Goal: Navigation & Orientation: Go to known website

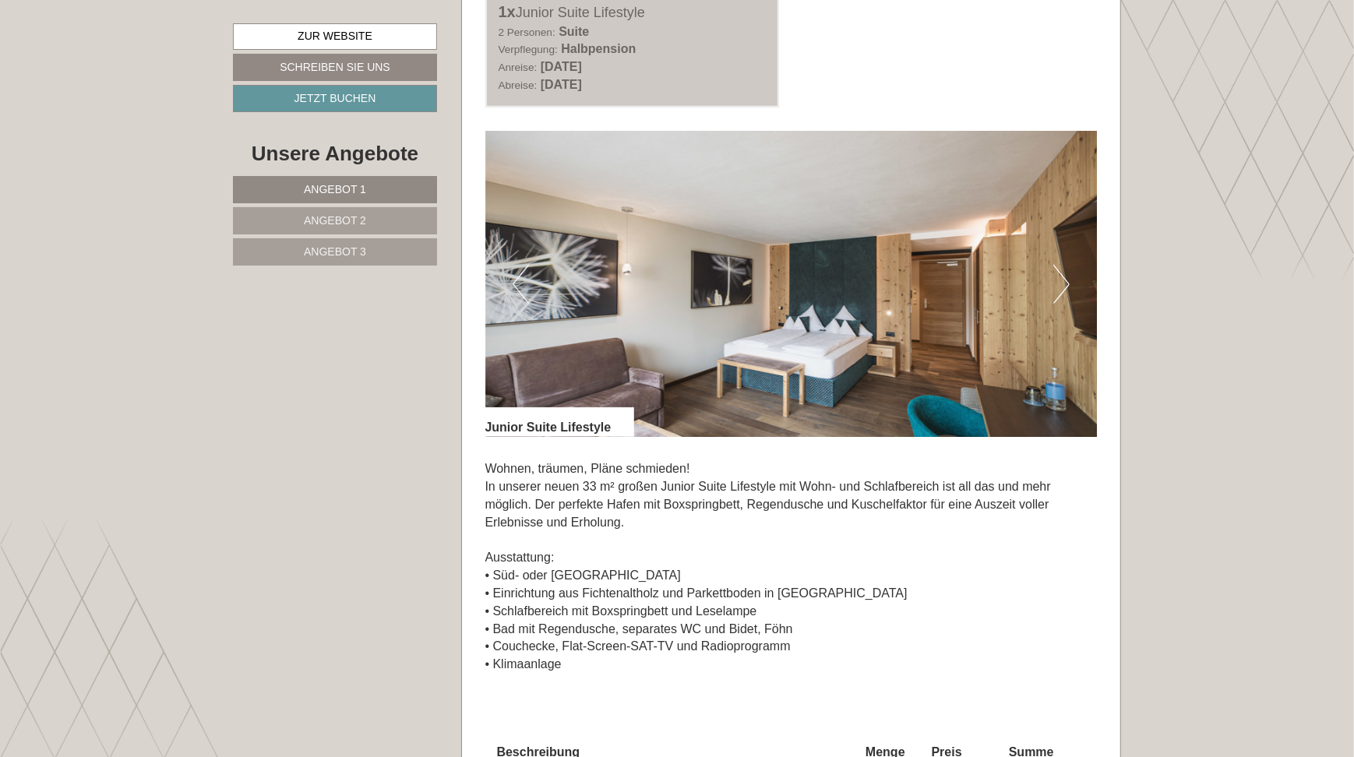
scroll to position [1013, 0]
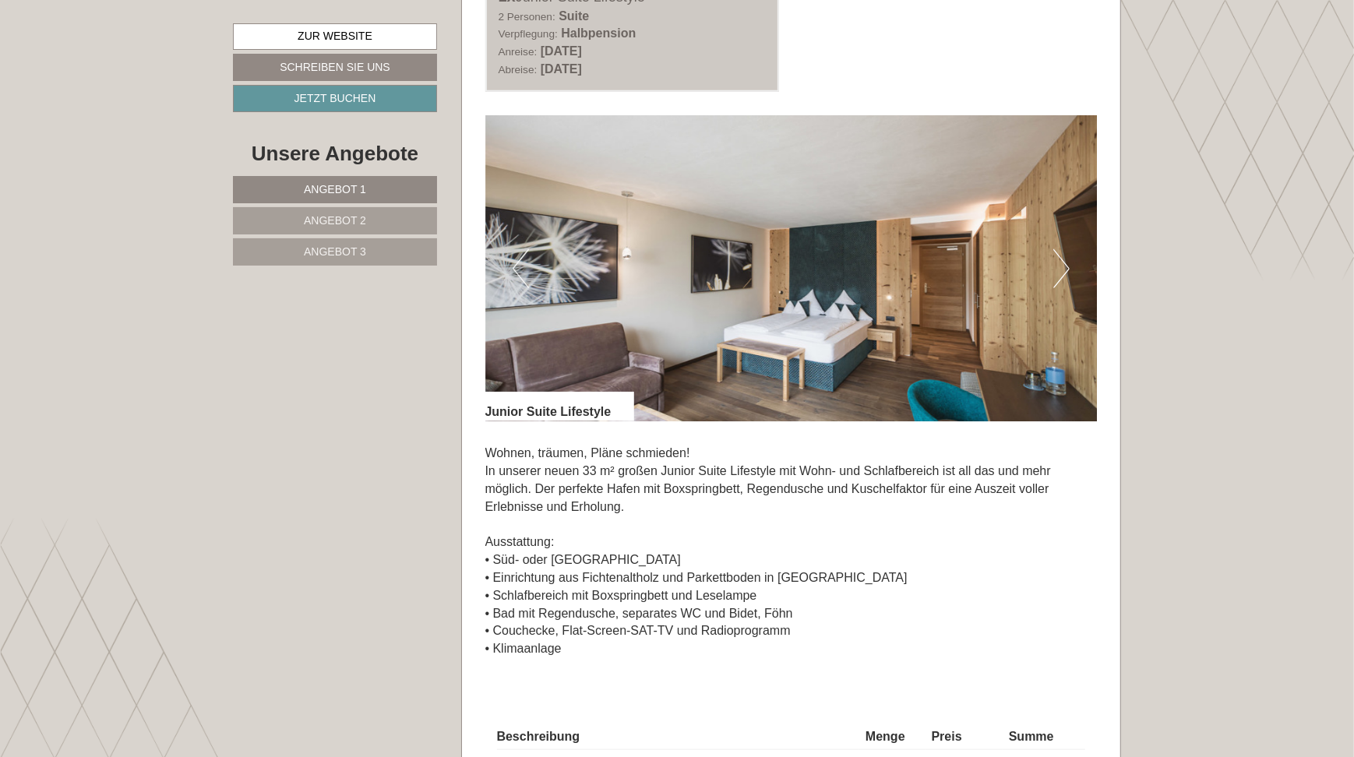
click at [1050, 277] on img at bounding box center [791, 268] width 612 height 306
click at [1064, 271] on button "Next" at bounding box center [1061, 268] width 16 height 39
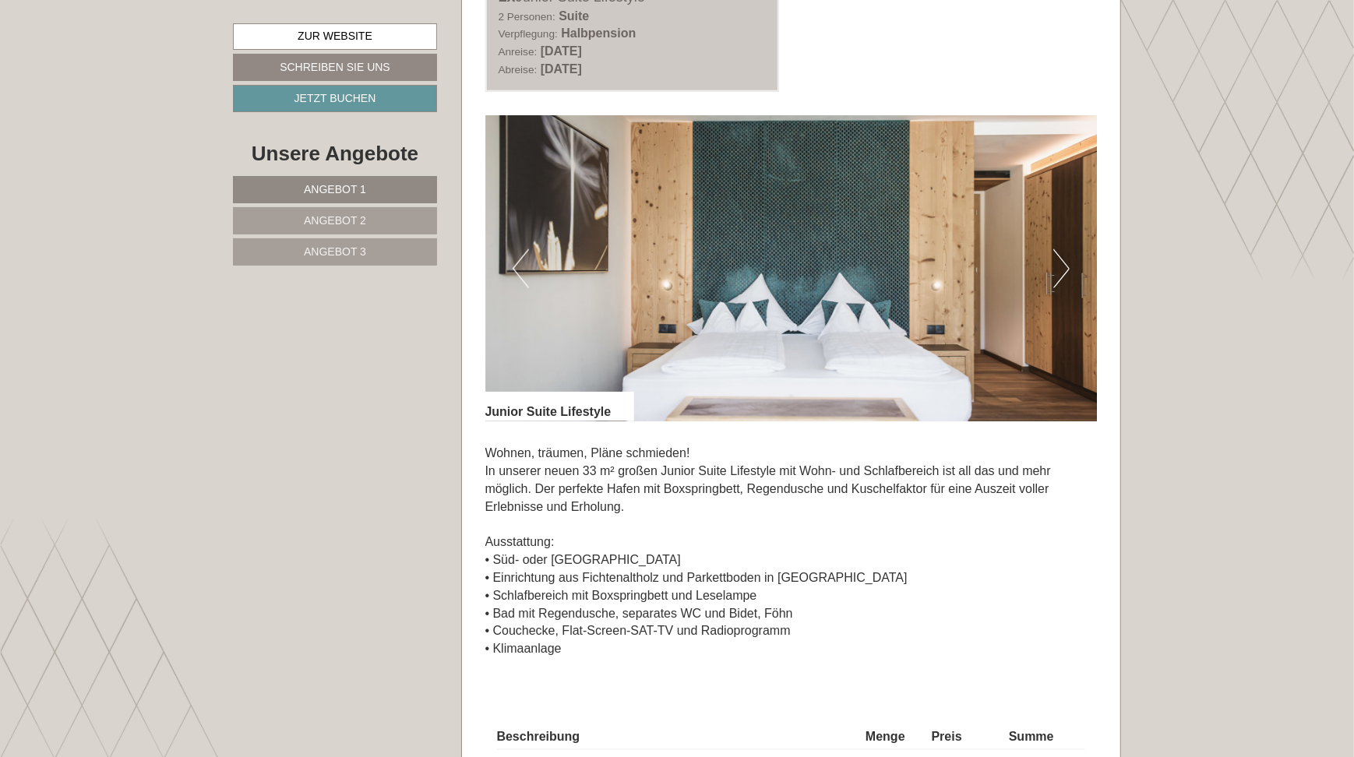
click at [1064, 271] on button "Next" at bounding box center [1061, 268] width 16 height 39
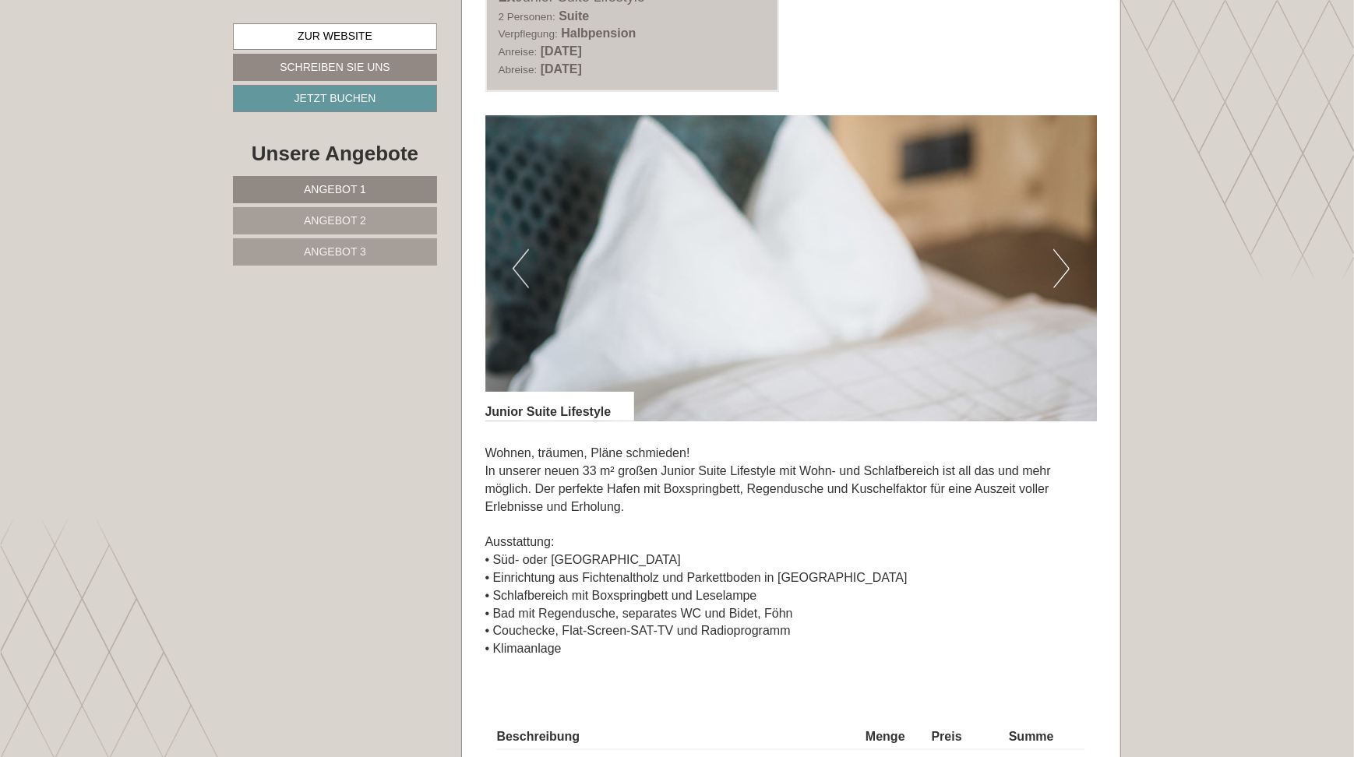
click at [1064, 271] on button "Next" at bounding box center [1061, 268] width 16 height 39
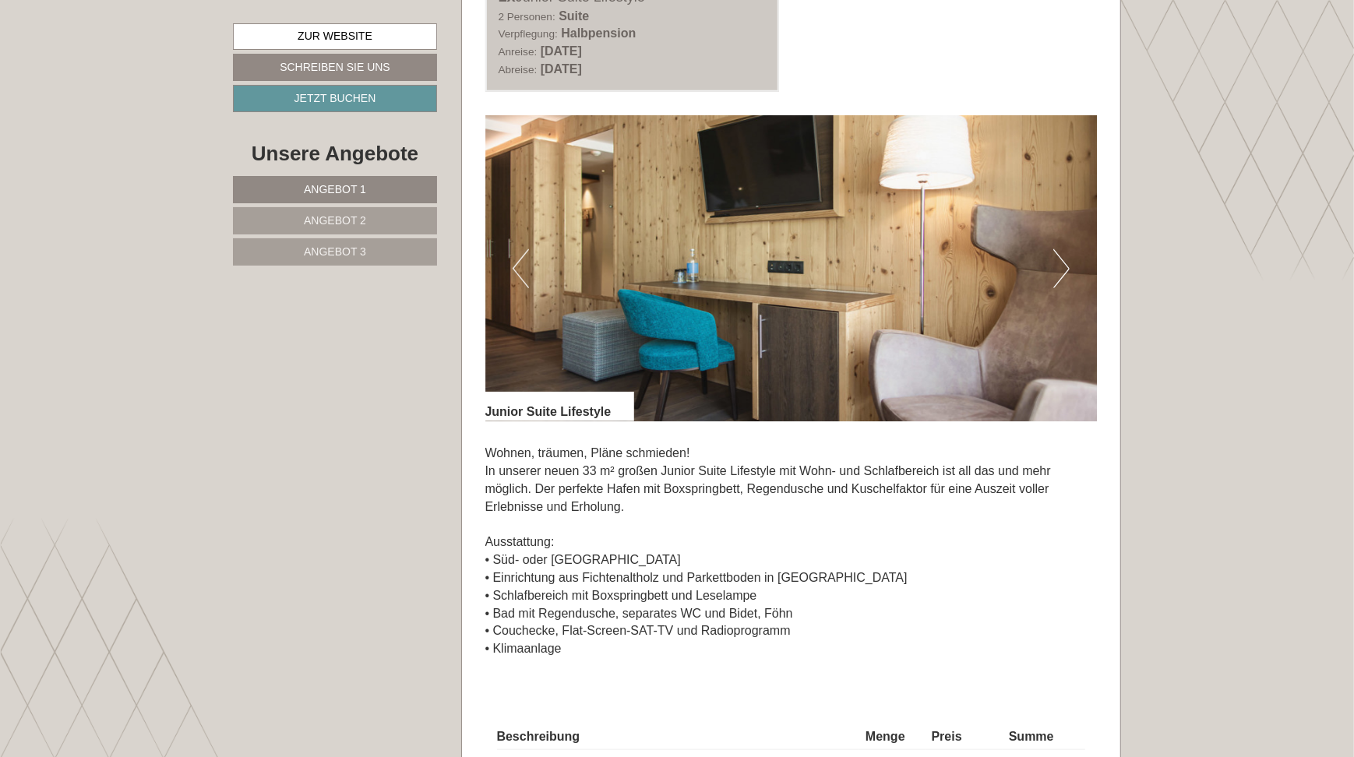
click at [1064, 271] on button "Next" at bounding box center [1061, 268] width 16 height 39
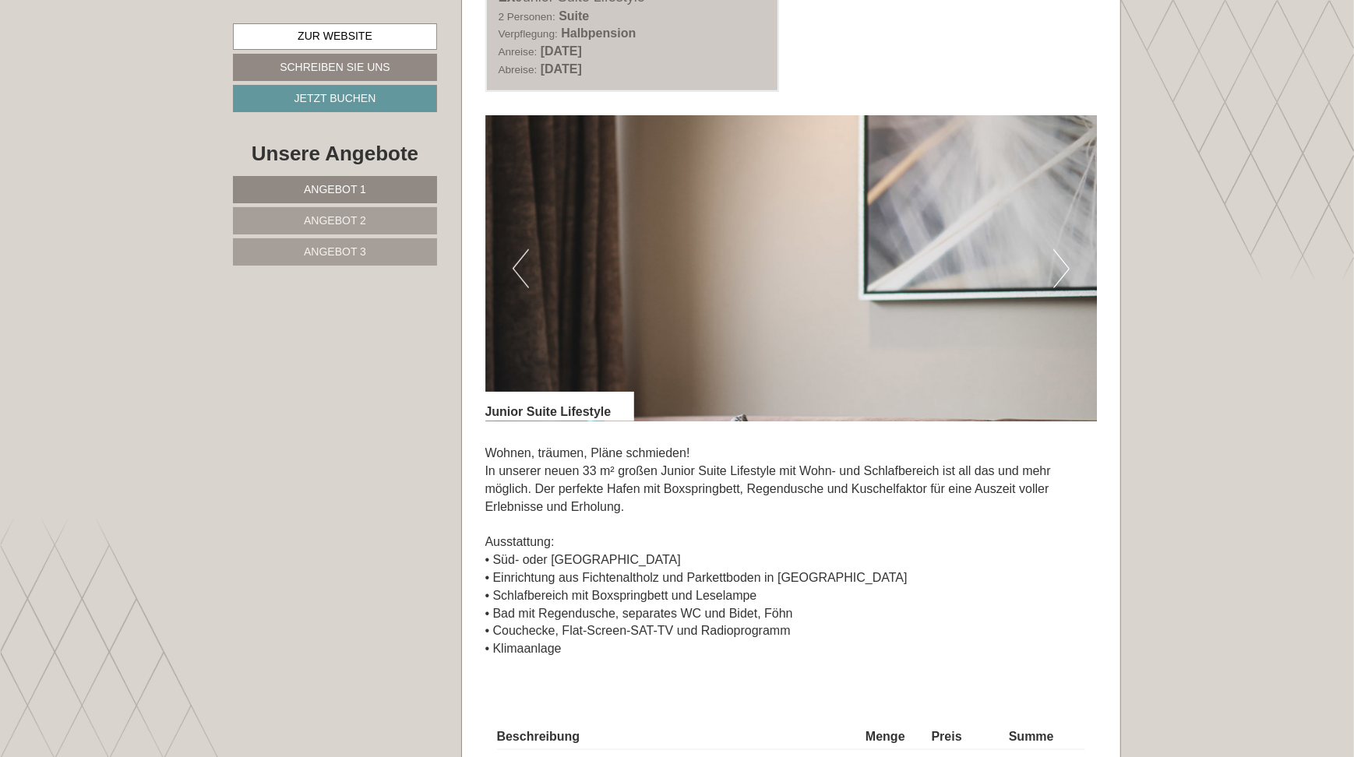
click at [1064, 271] on button "Next" at bounding box center [1061, 268] width 16 height 39
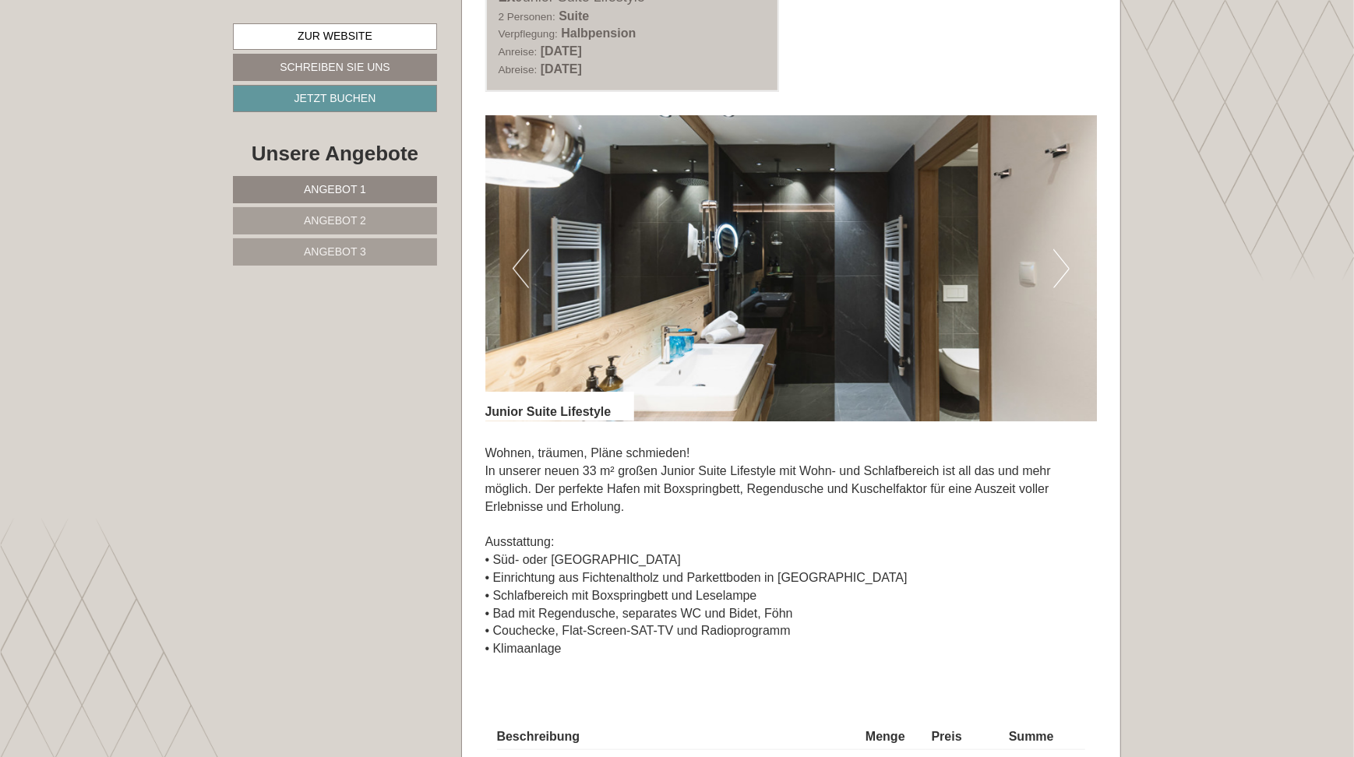
click at [1064, 271] on button "Next" at bounding box center [1061, 268] width 16 height 39
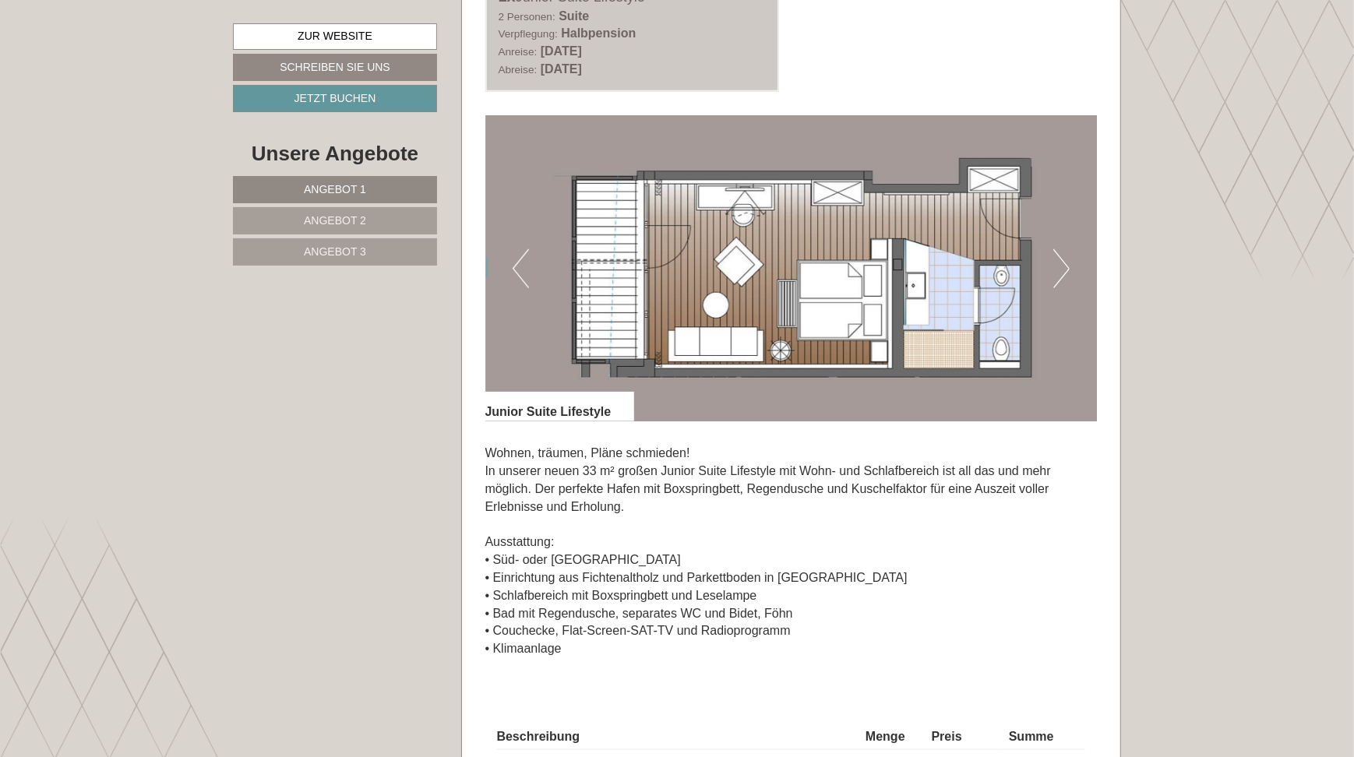
click at [1064, 271] on button "Next" at bounding box center [1061, 268] width 16 height 39
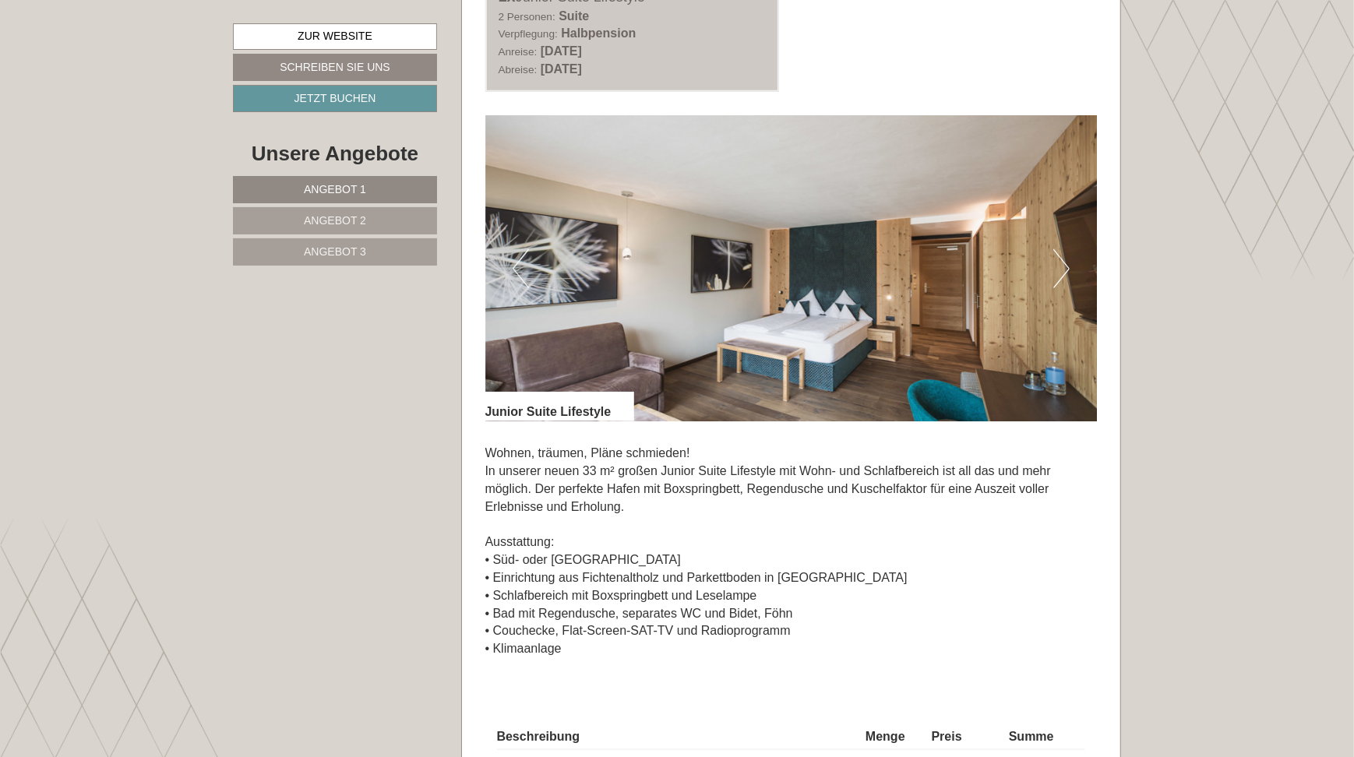
click at [1064, 271] on button "Next" at bounding box center [1061, 268] width 16 height 39
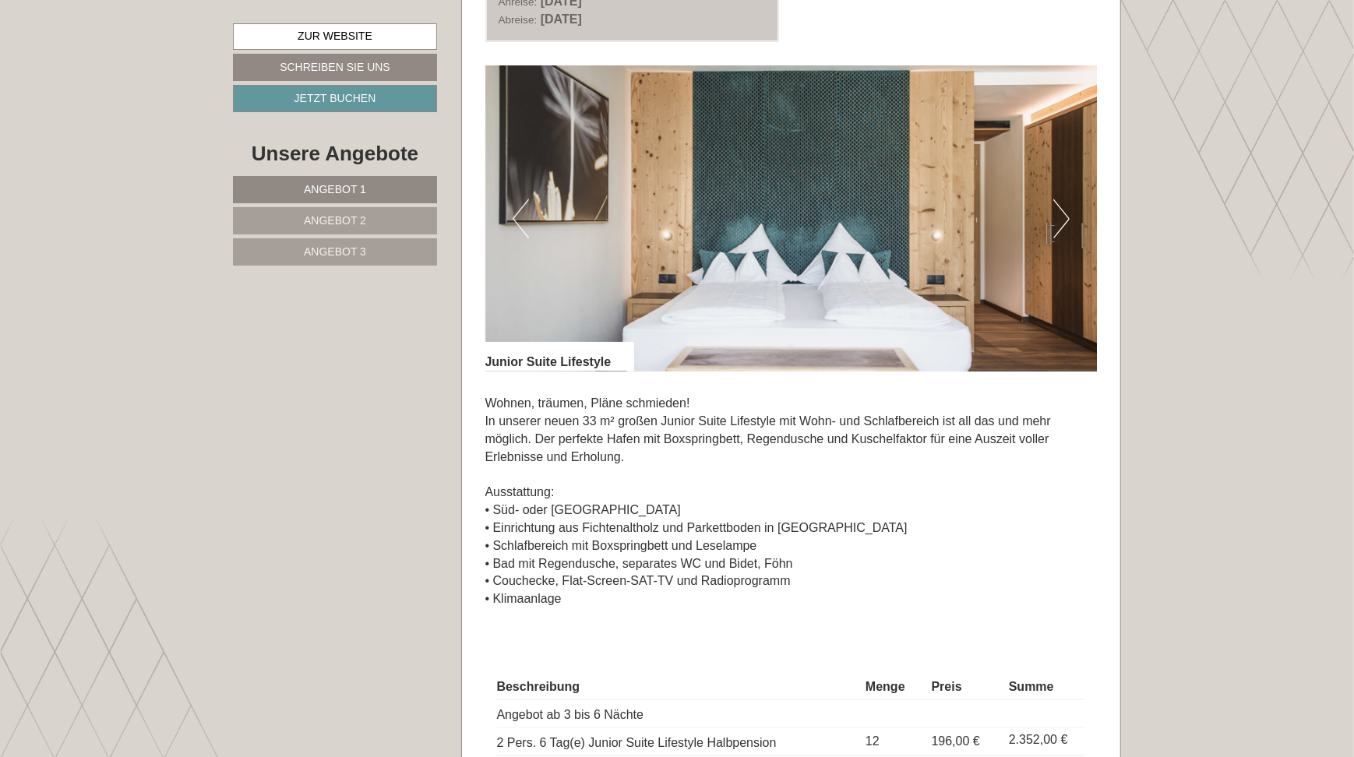
scroll to position [1091, 0]
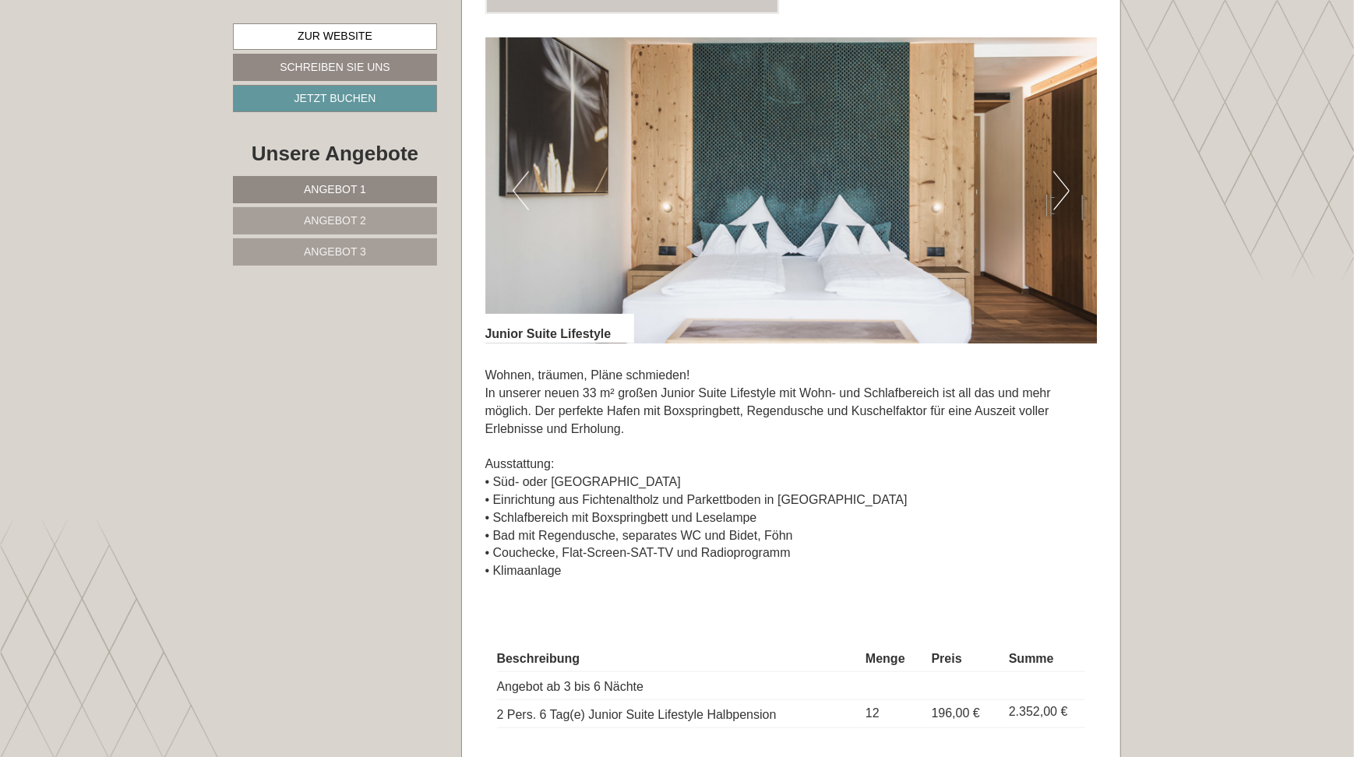
click at [1047, 199] on img at bounding box center [791, 190] width 612 height 306
click at [1064, 196] on button "Next" at bounding box center [1061, 190] width 16 height 39
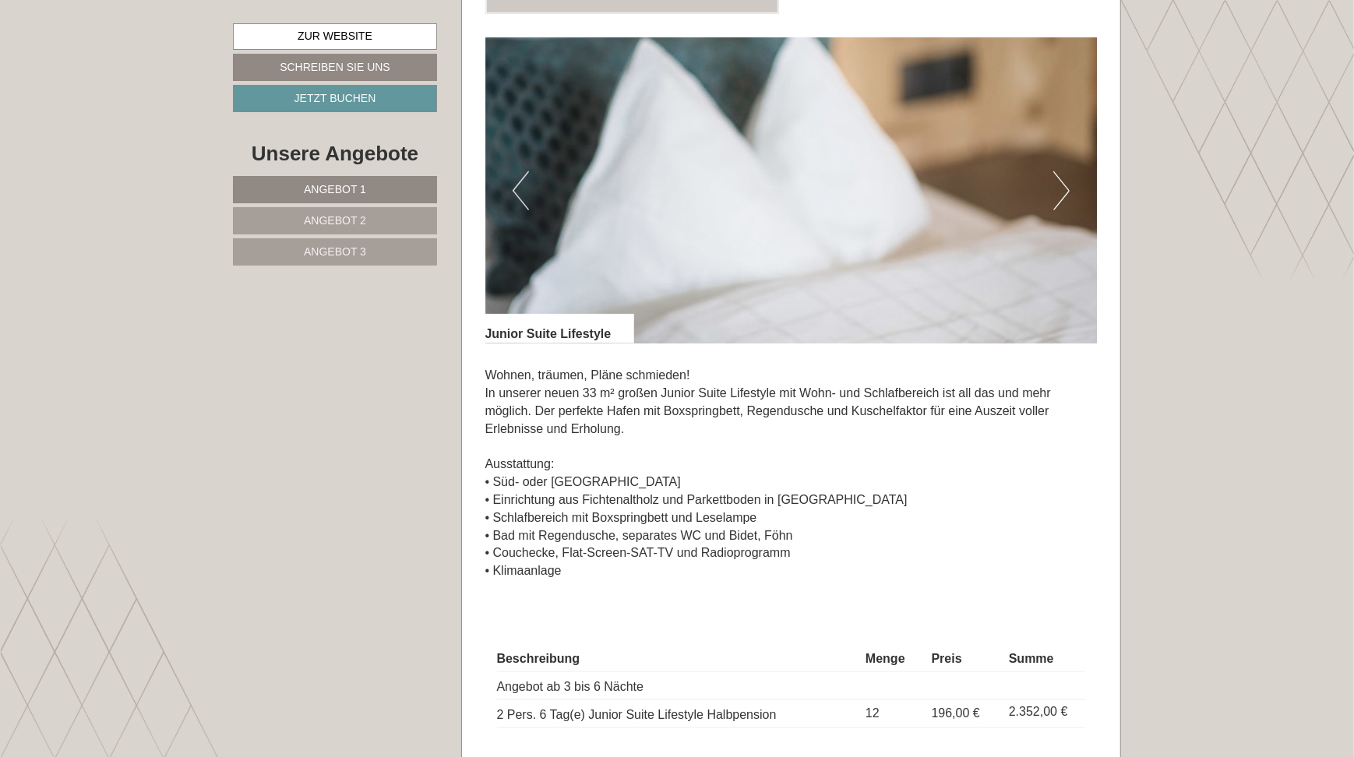
click at [1060, 194] on button "Next" at bounding box center [1061, 190] width 16 height 39
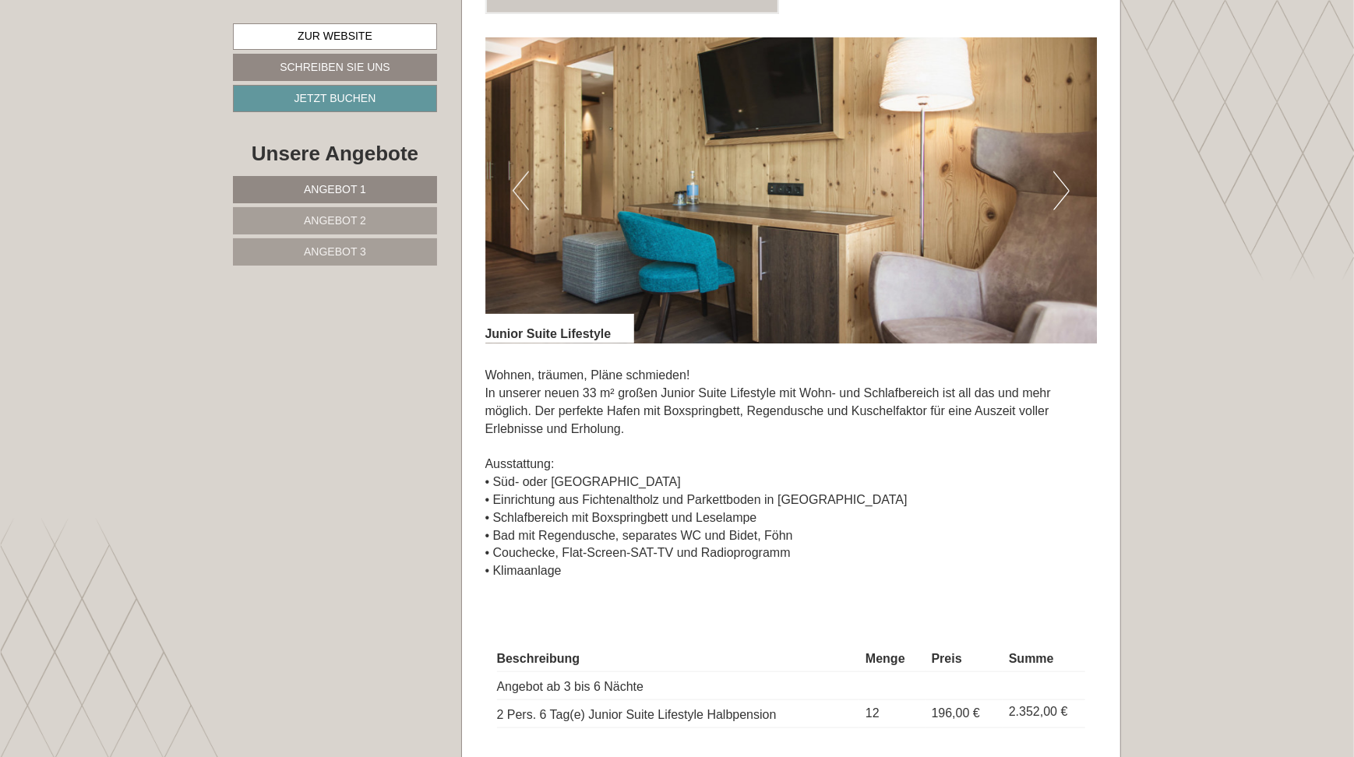
click at [1060, 194] on button "Next" at bounding box center [1061, 190] width 16 height 39
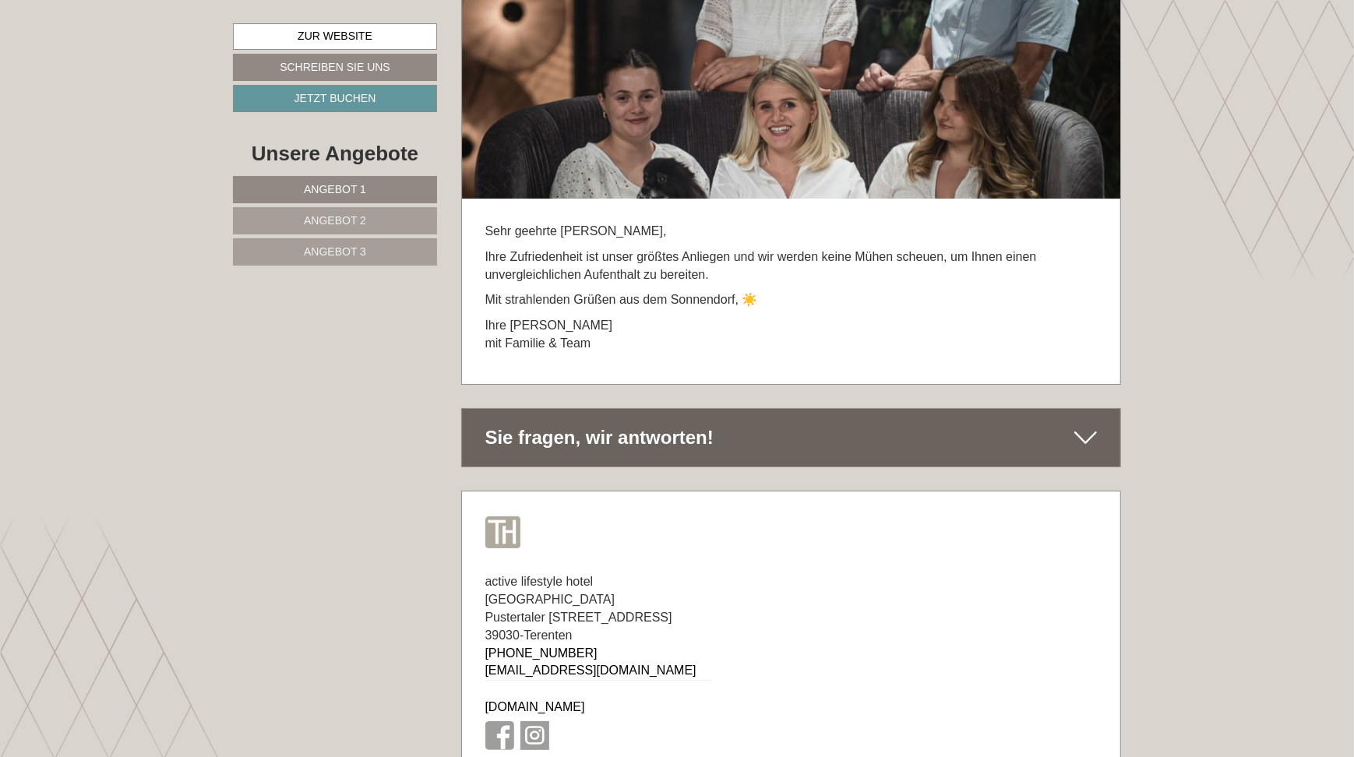
scroll to position [9350, 0]
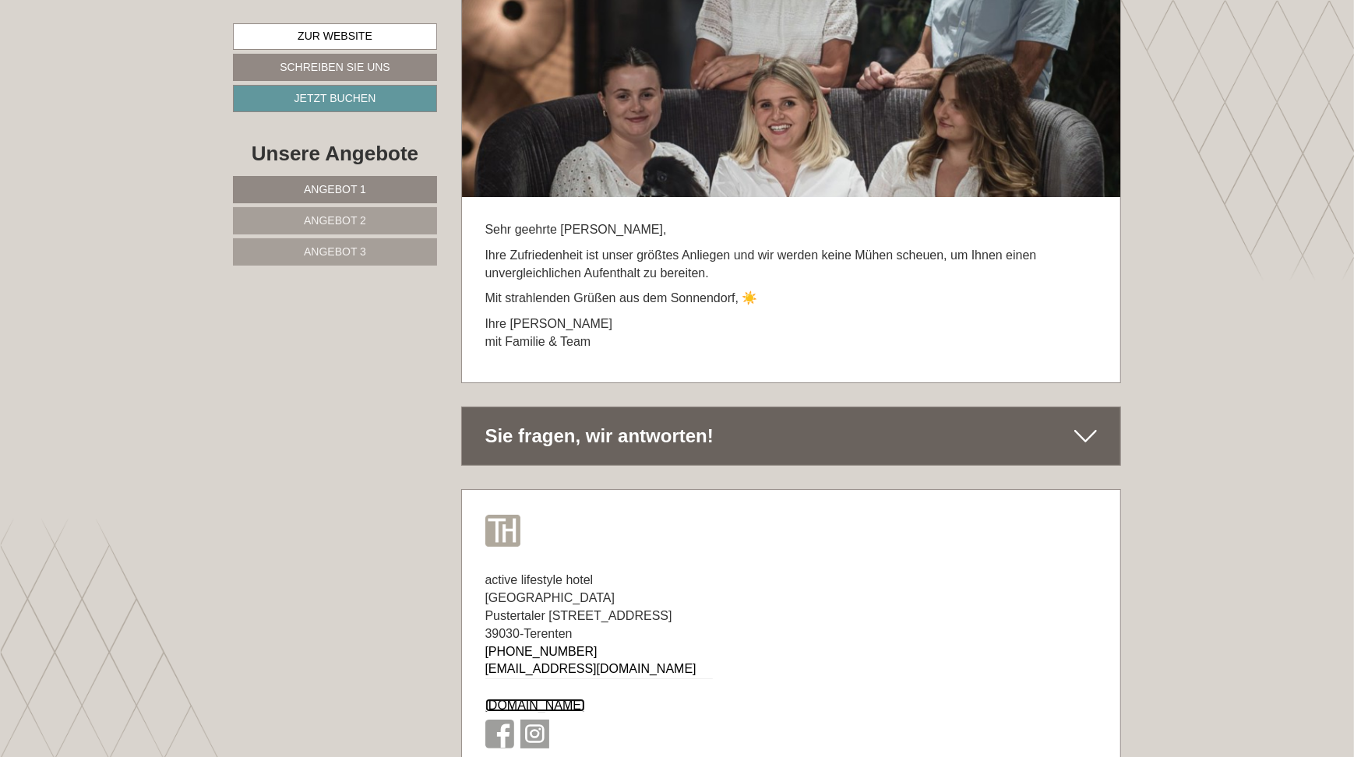
click at [541, 699] on link "[DOMAIN_NAME]" at bounding box center [535, 705] width 100 height 13
